Goal: Task Accomplishment & Management: Manage account settings

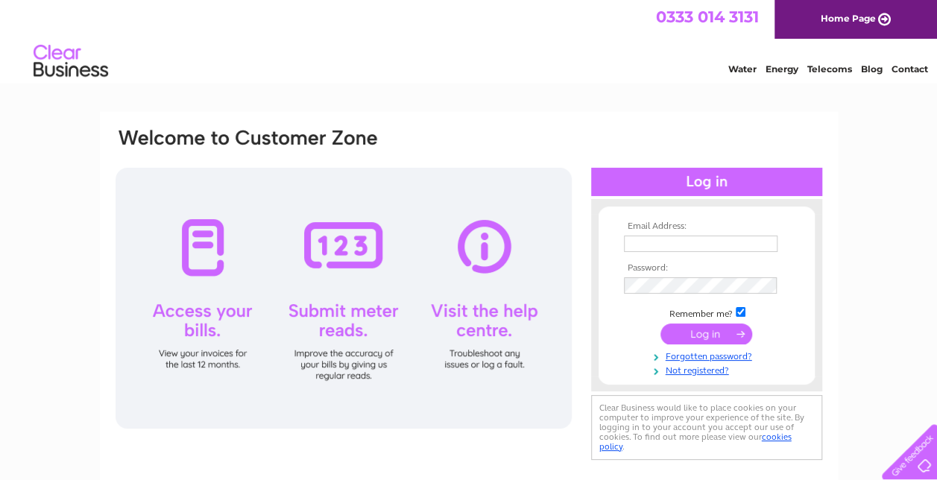
type input "d.blair@sharkeyuk.com"
click at [707, 333] on input "submit" at bounding box center [707, 334] width 92 height 21
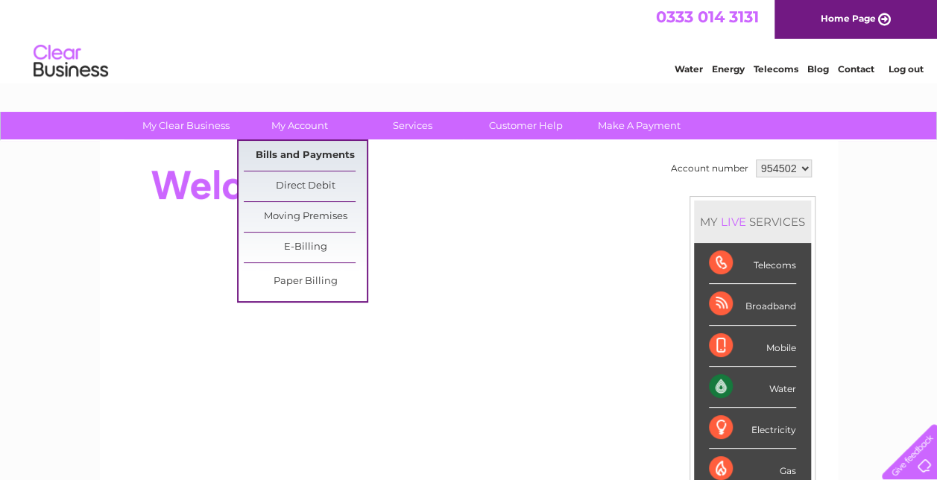
click at [293, 150] on link "Bills and Payments" at bounding box center [305, 156] width 123 height 30
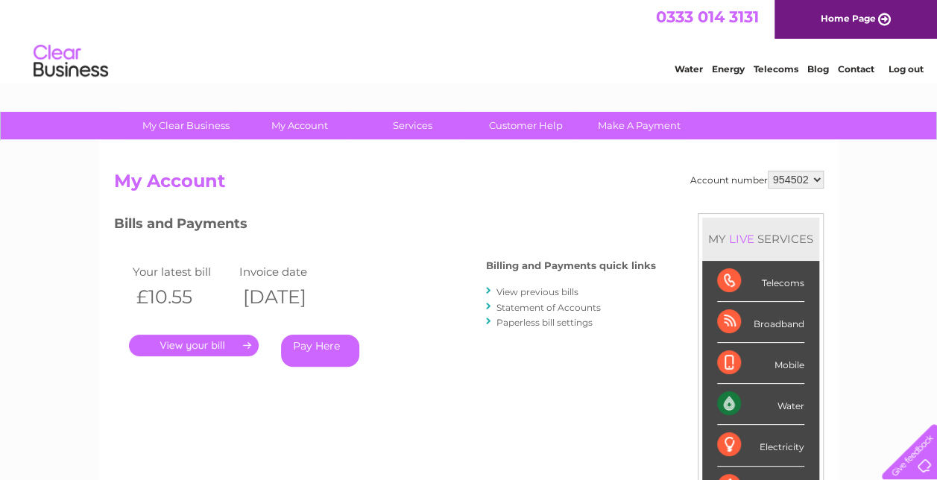
click at [535, 291] on link "View previous bills" at bounding box center [538, 291] width 82 height 11
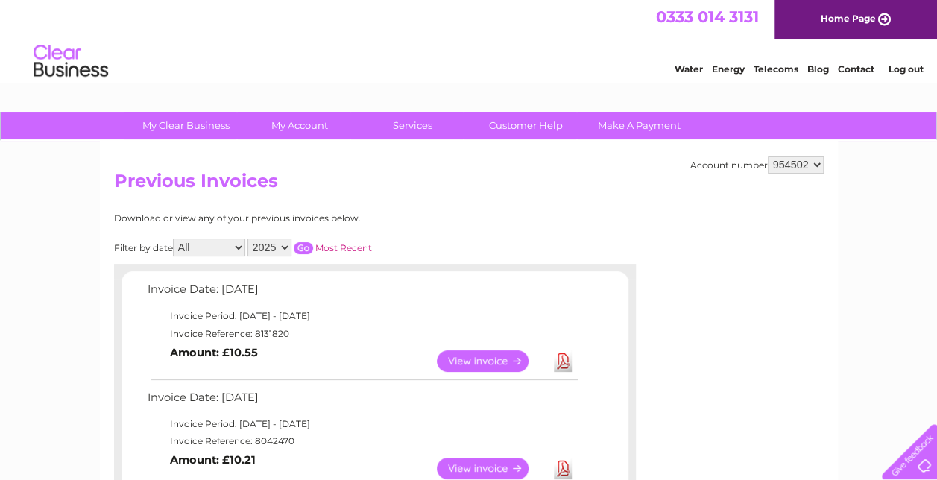
click at [492, 358] on link "View" at bounding box center [492, 361] width 110 height 22
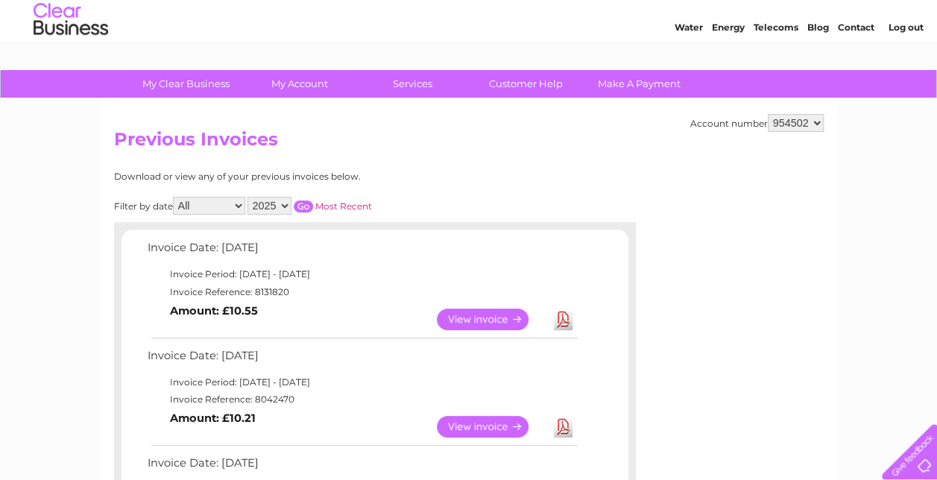
scroll to position [75, 0]
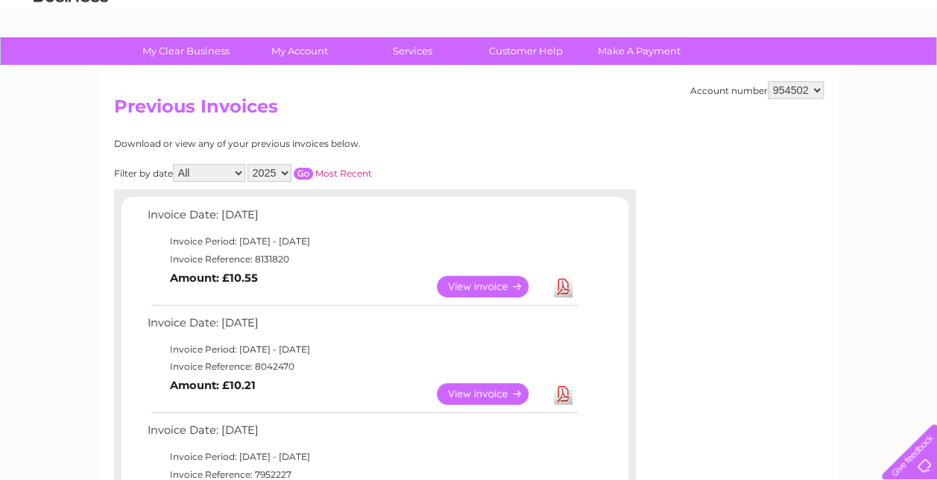
click at [476, 395] on link "View" at bounding box center [492, 394] width 110 height 22
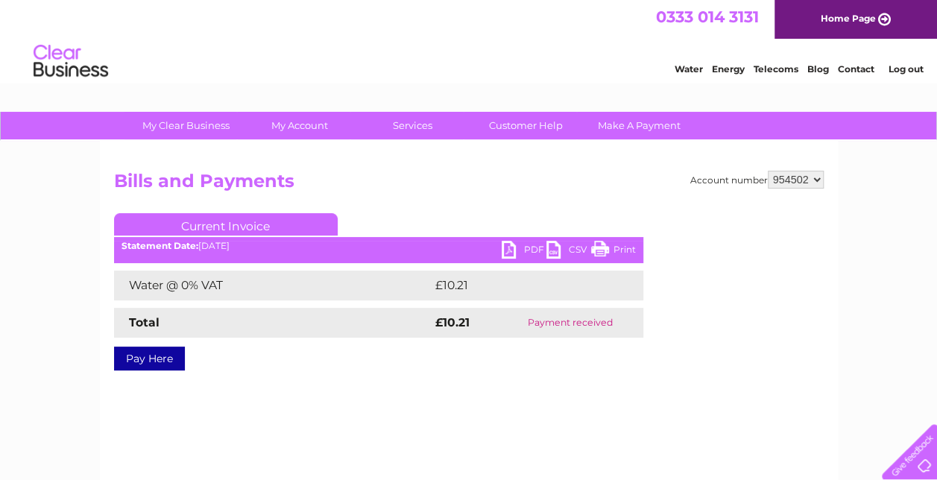
click at [510, 244] on link "PDF" at bounding box center [524, 252] width 45 height 22
